Goal: Check status: Check status

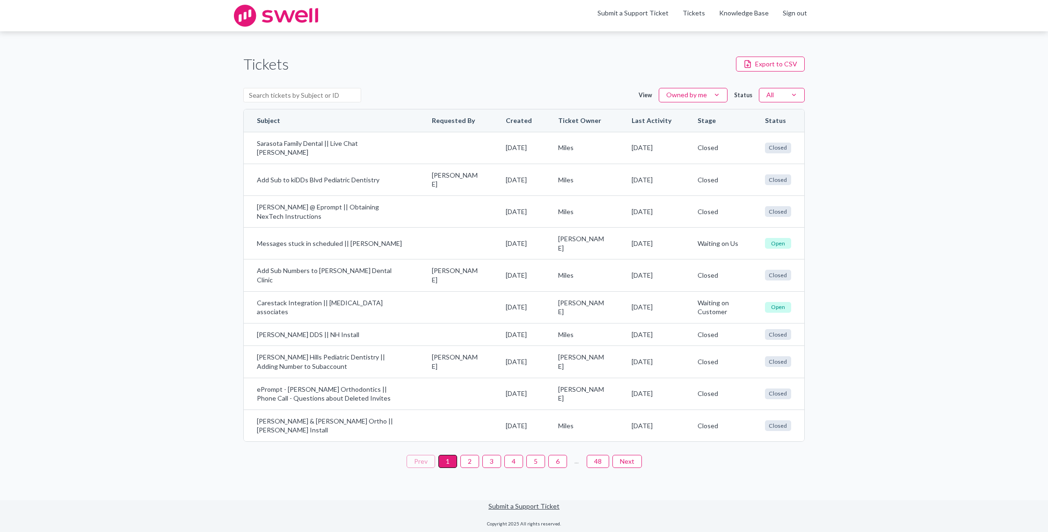
click at [474, 468] on button "2" at bounding box center [469, 461] width 19 height 13
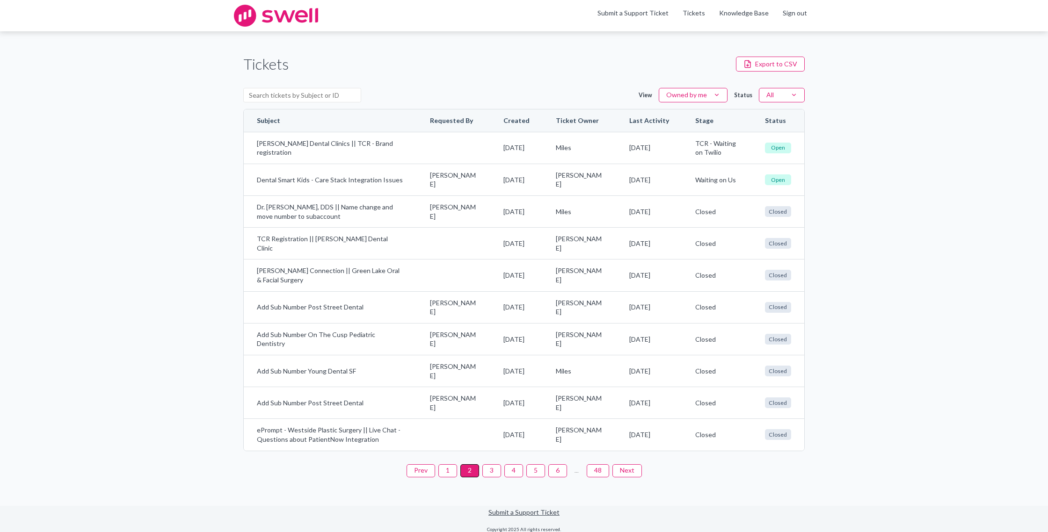
click at [452, 473] on button "1" at bounding box center [447, 470] width 19 height 13
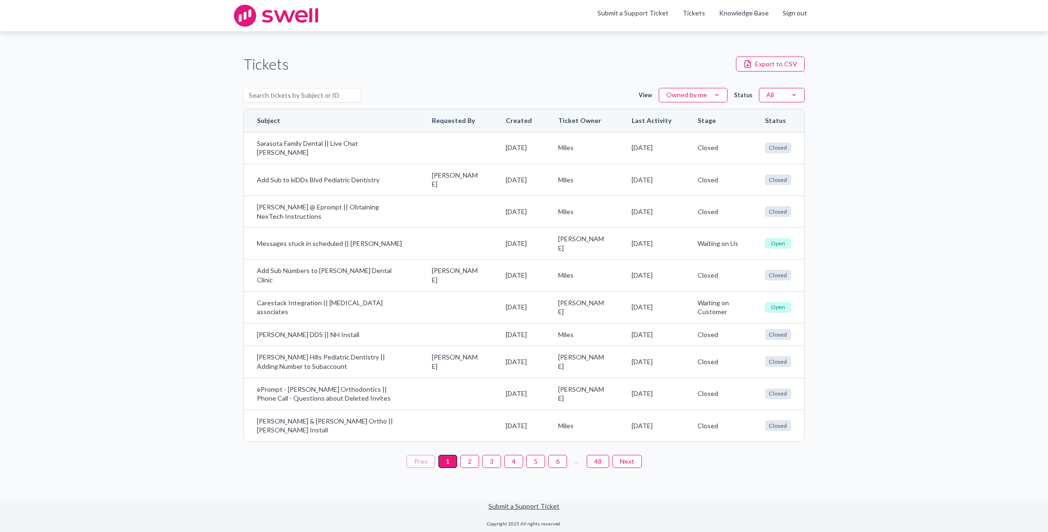
click at [496, 468] on button "3" at bounding box center [491, 461] width 19 height 13
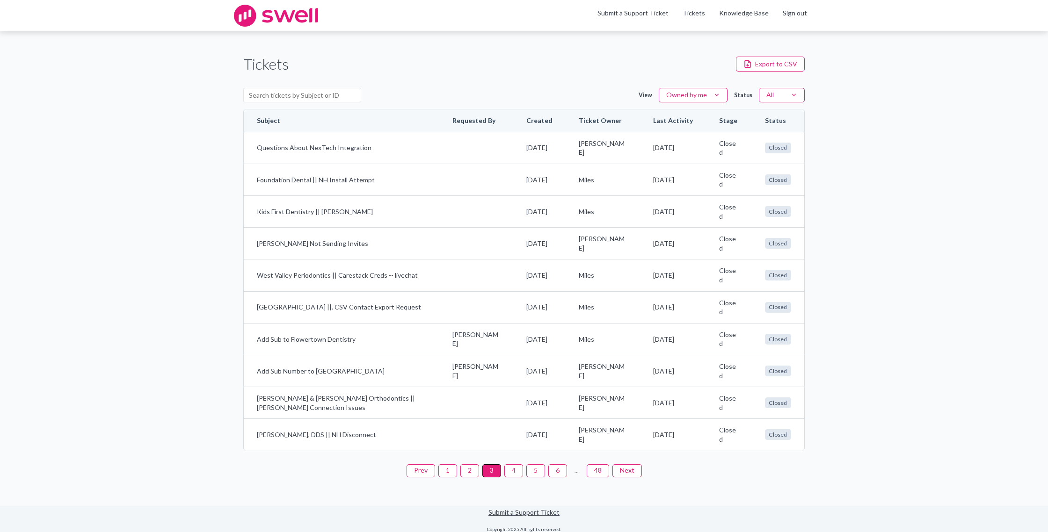
click at [515, 472] on button "4" at bounding box center [513, 470] width 19 height 13
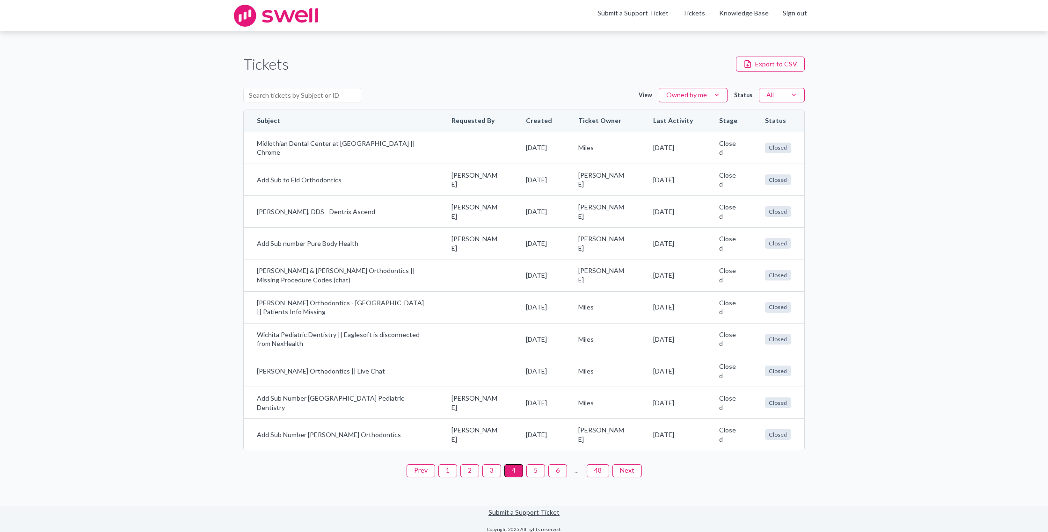
click at [453, 474] on button "1" at bounding box center [447, 470] width 19 height 13
